Goal: Find specific page/section: Find specific page/section

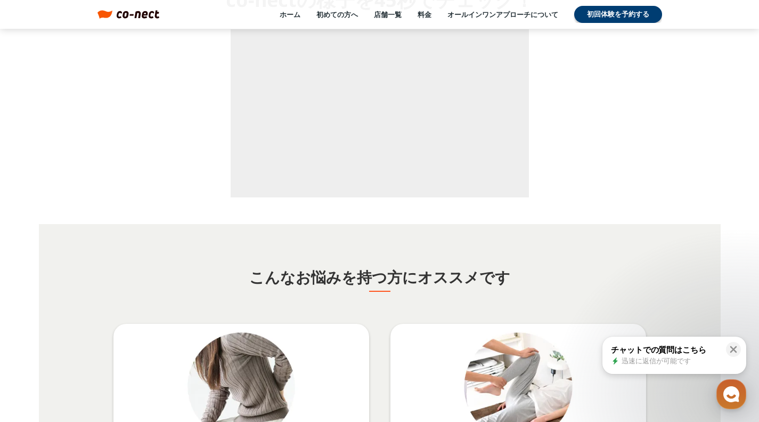
scroll to position [1759, 0]
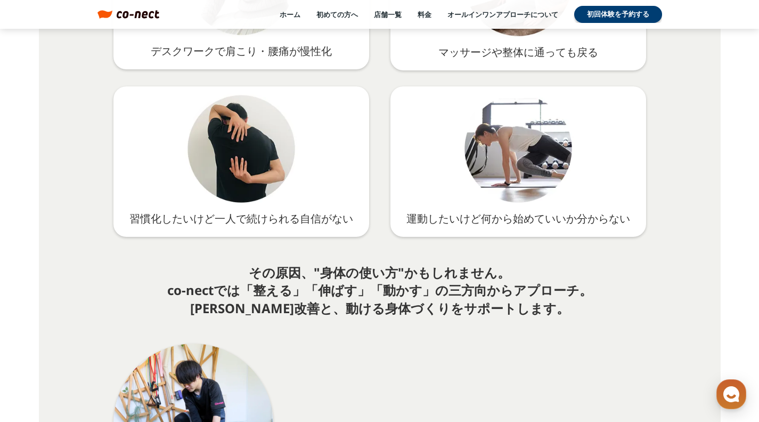
scroll to position [1812, 0]
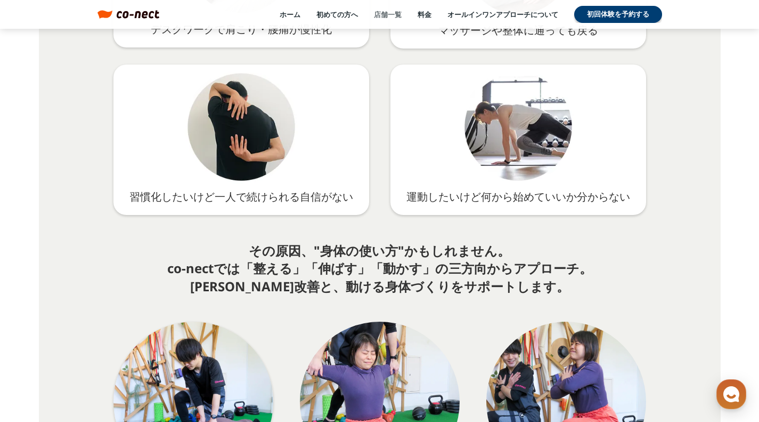
click at [387, 16] on link "店舗一覧" at bounding box center [388, 15] width 28 height 10
